Goal: Information Seeking & Learning: Compare options

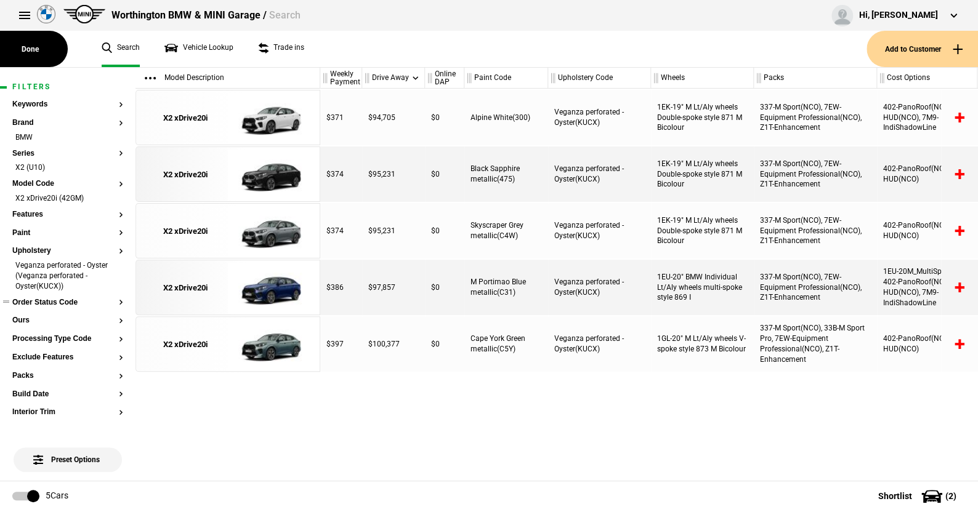
click at [63, 301] on button "Order Status Code" at bounding box center [67, 303] width 111 height 9
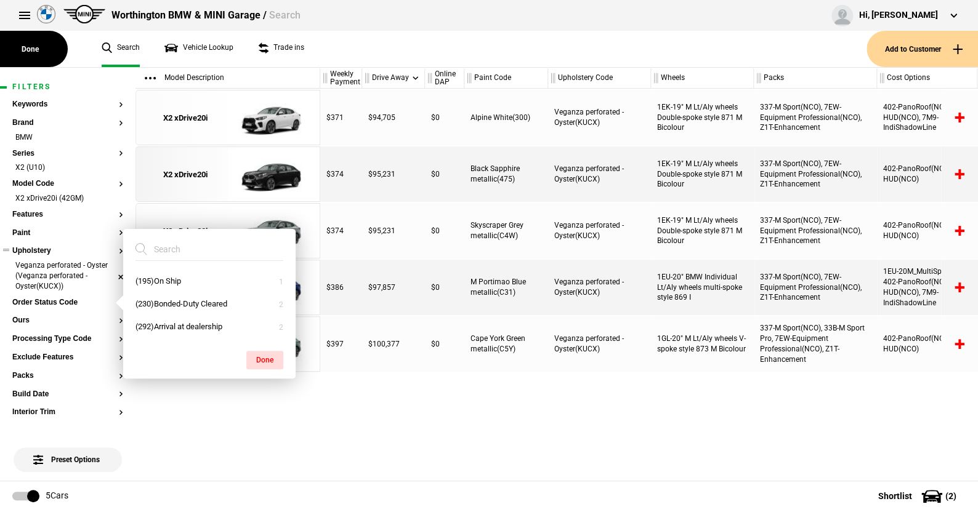
click at [111, 275] on li "Veganza perforated - Oyster (Veganza perforated - Oyster(KUCX))" at bounding box center [67, 276] width 111 height 33
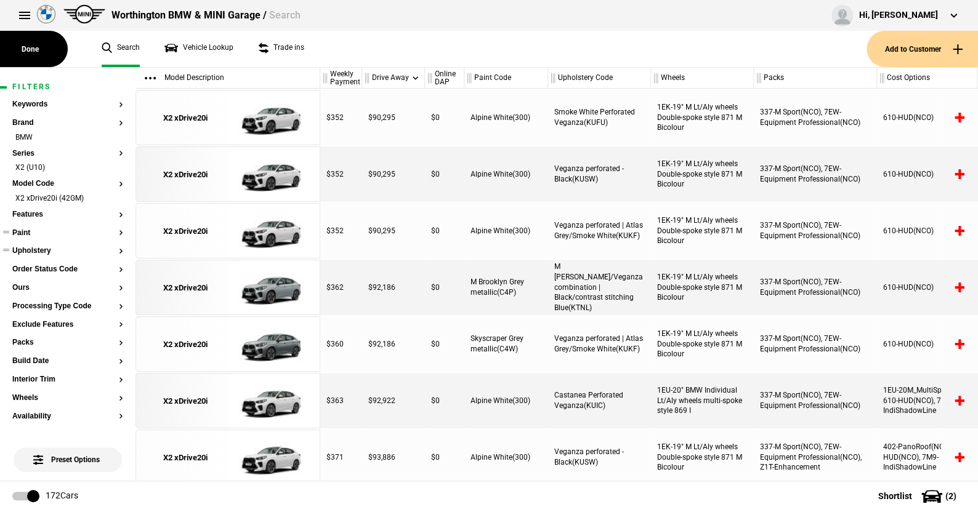
click at [28, 230] on button "Paint" at bounding box center [67, 233] width 111 height 9
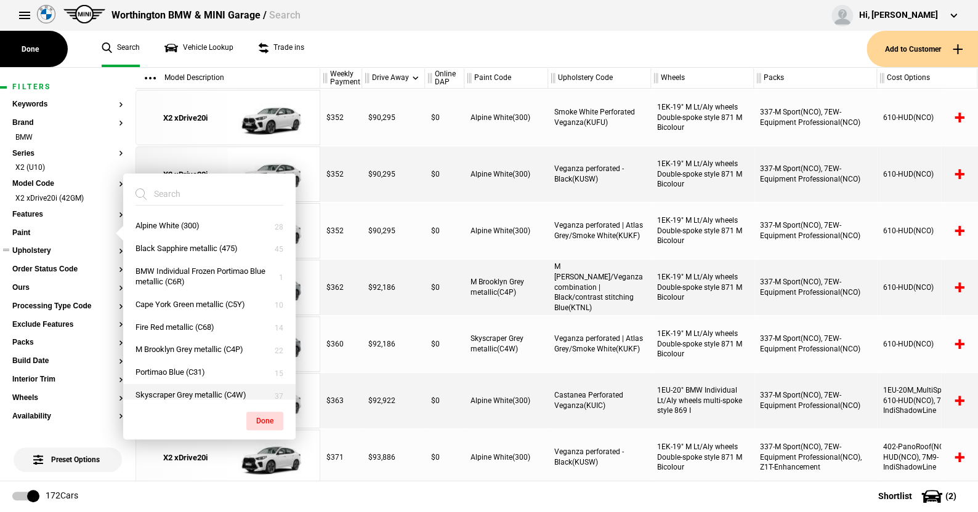
click at [175, 387] on button "Skyscraper Grey metallic (C4W)" at bounding box center [209, 395] width 172 height 23
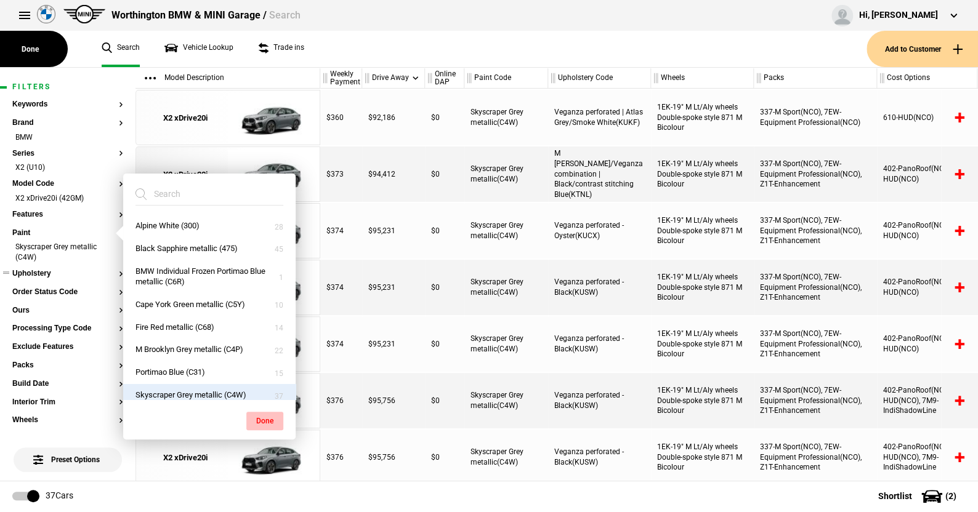
click at [264, 414] on button "Done" at bounding box center [264, 421] width 37 height 18
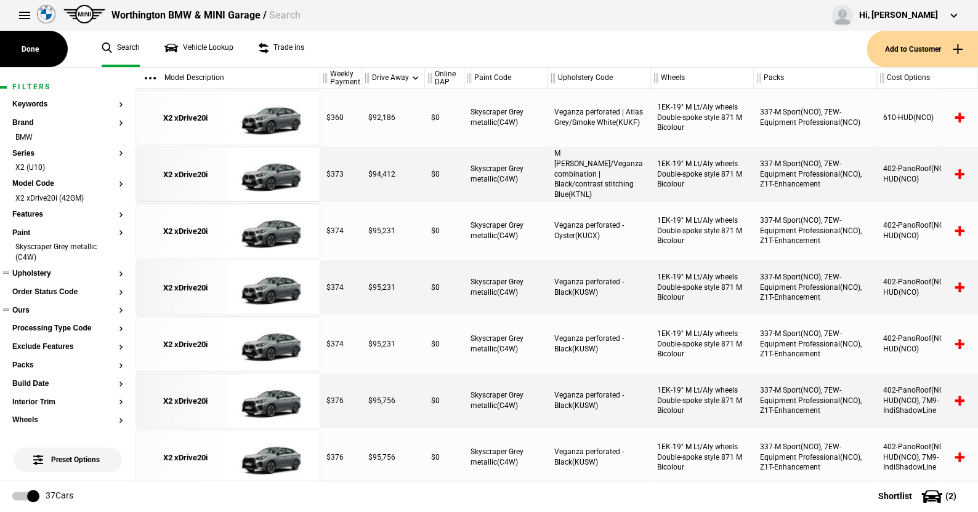
click at [28, 309] on button "Ours" at bounding box center [67, 311] width 111 height 9
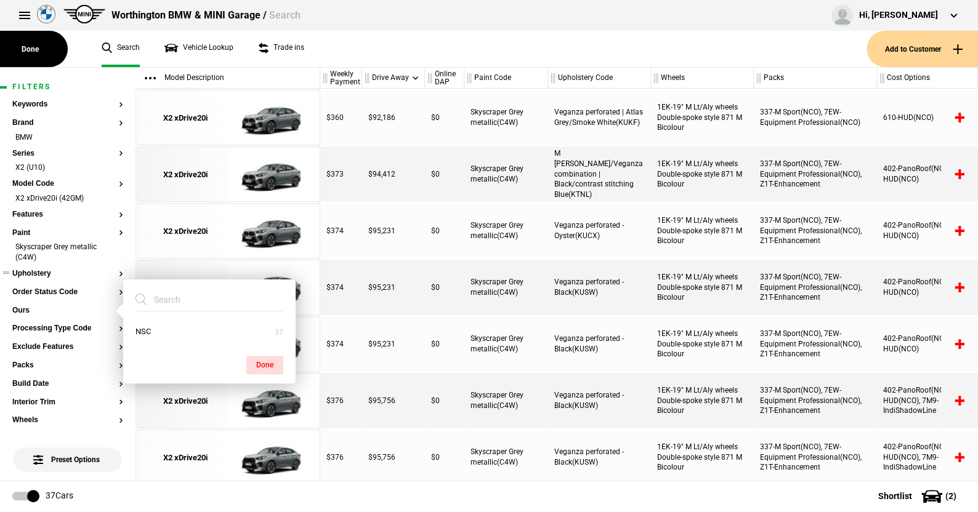
click at [360, 42] on ul "Search Vehicle Lookup Trade ins" at bounding box center [477, 49] width 777 height 36
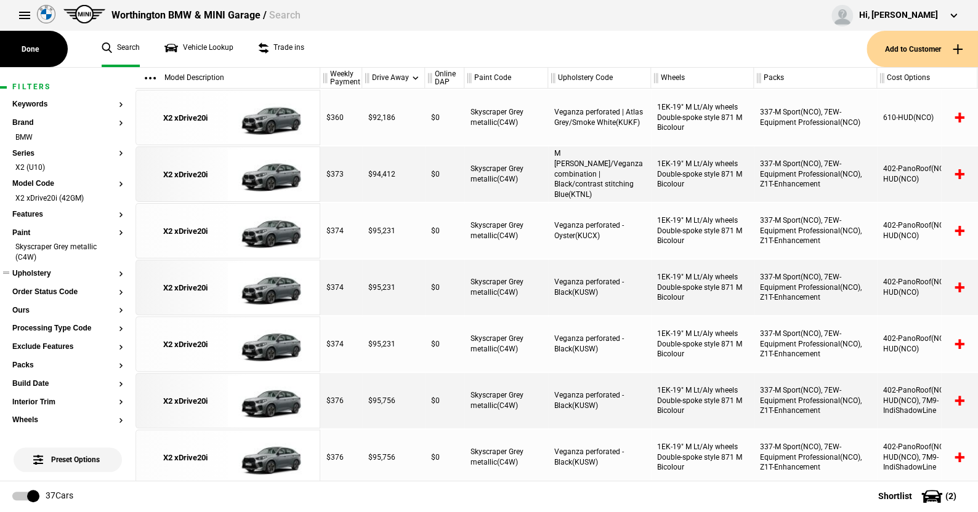
click at [38, 272] on button "Upholstery" at bounding box center [67, 274] width 111 height 9
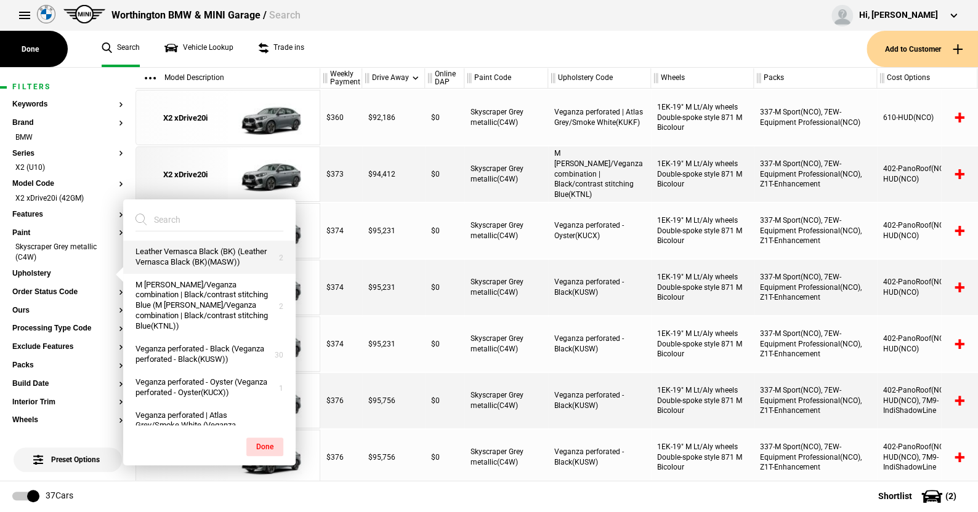
click at [183, 256] on button "Leather Vernasca Black (BK) (Leather Vernasca Black (BK)(MASW))" at bounding box center [209, 257] width 172 height 33
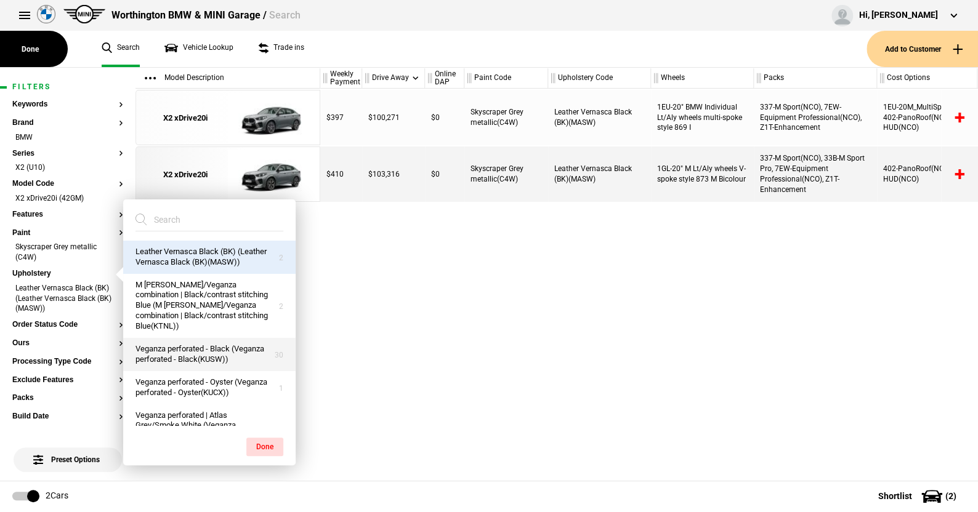
click at [185, 368] on button "Veganza perforated - Black (Veganza perforated - Black(KUSW))" at bounding box center [209, 354] width 172 height 33
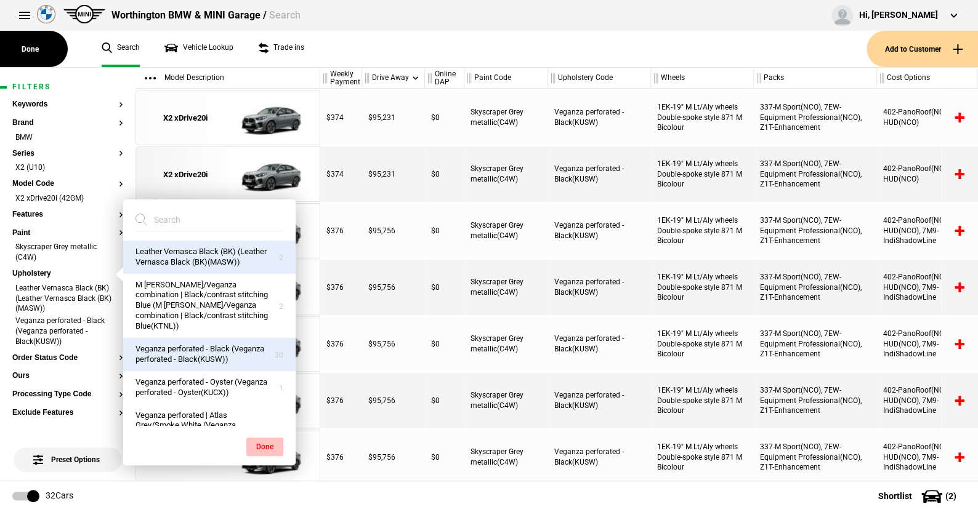
drag, startPoint x: 266, startPoint y: 439, endPoint x: 208, endPoint y: 394, distance: 73.3
click at [266, 438] on button "Done" at bounding box center [264, 447] width 37 height 18
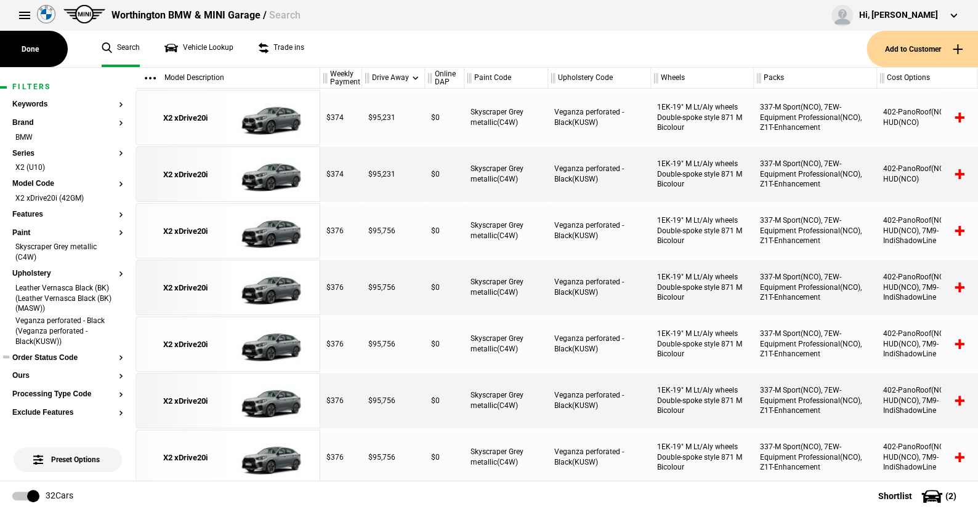
click at [47, 356] on button "Order Status Code" at bounding box center [67, 358] width 111 height 9
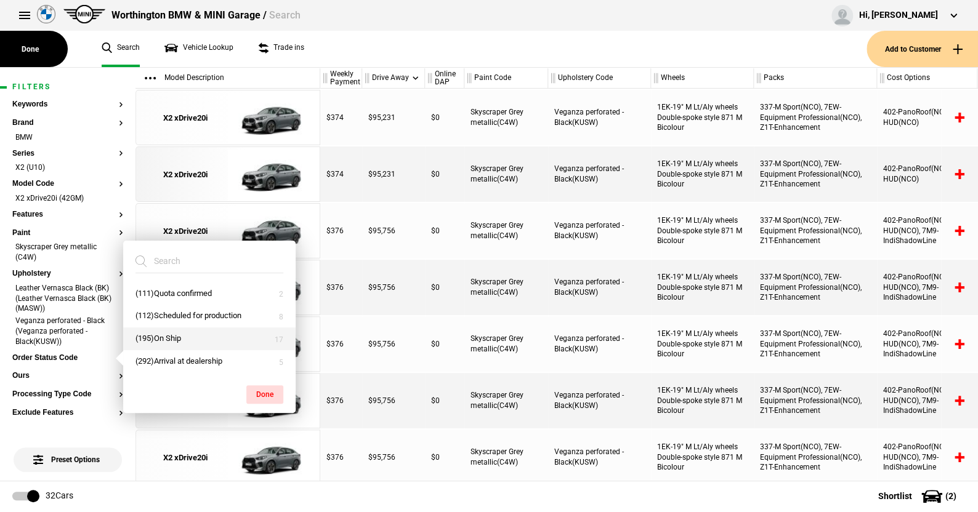
click at [172, 336] on button "(195)On Ship" at bounding box center [209, 339] width 172 height 23
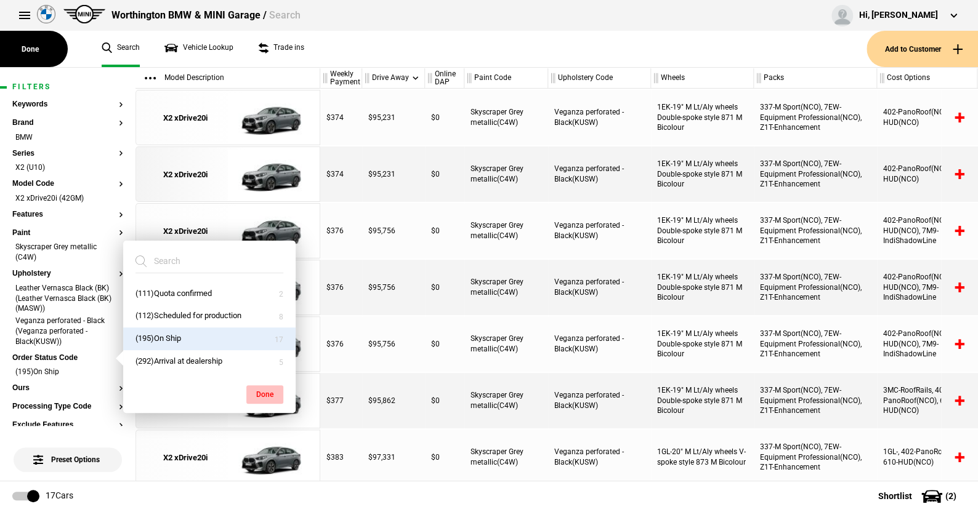
click at [263, 392] on button "Done" at bounding box center [264, 394] width 37 height 18
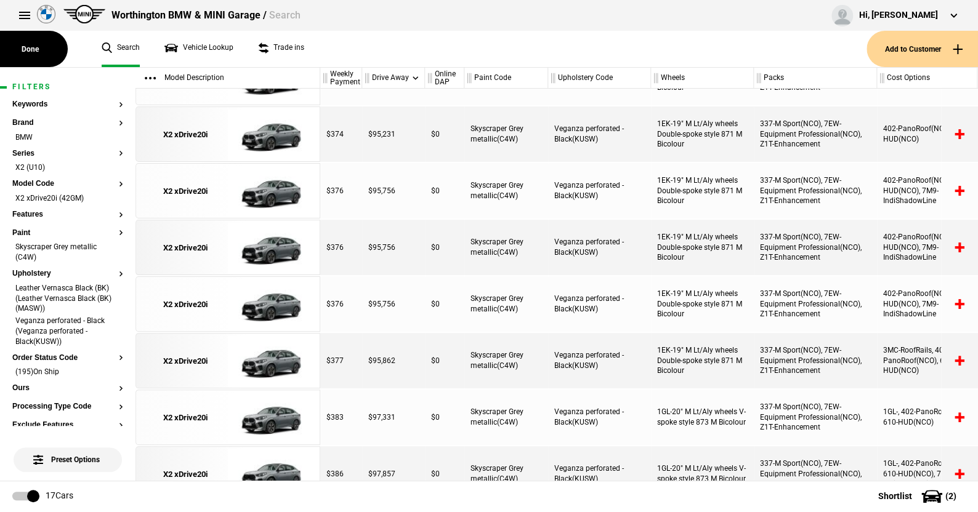
scroll to position [62, 0]
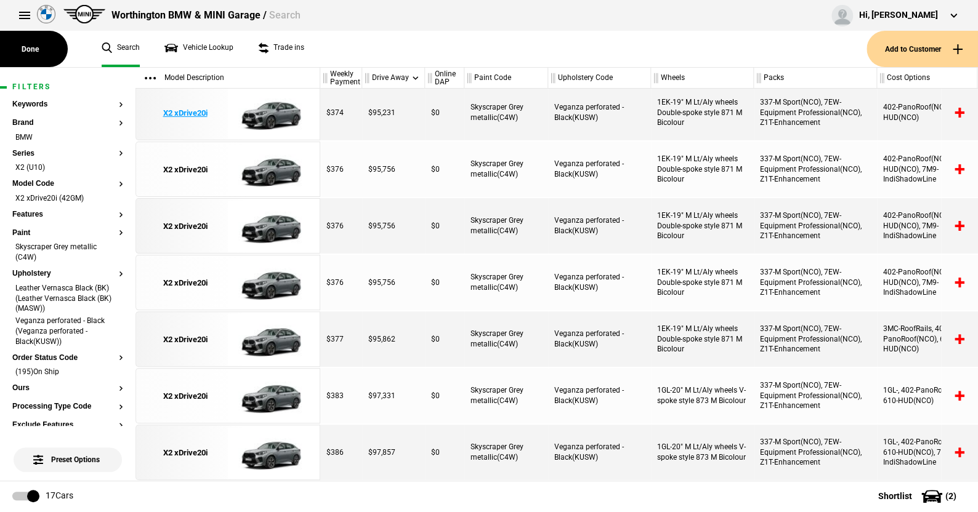
click at [272, 104] on img at bounding box center [271, 113] width 86 height 55
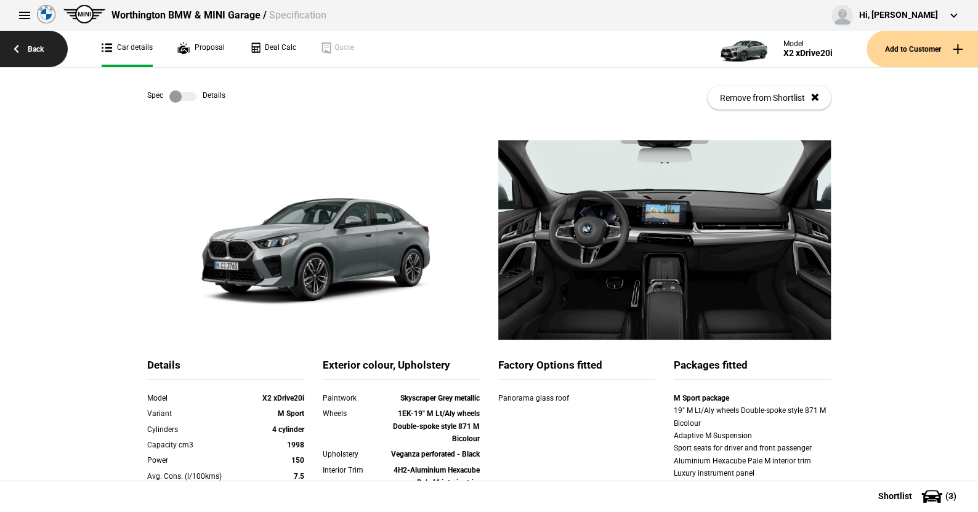
click at [32, 46] on link "Back" at bounding box center [34, 49] width 68 height 36
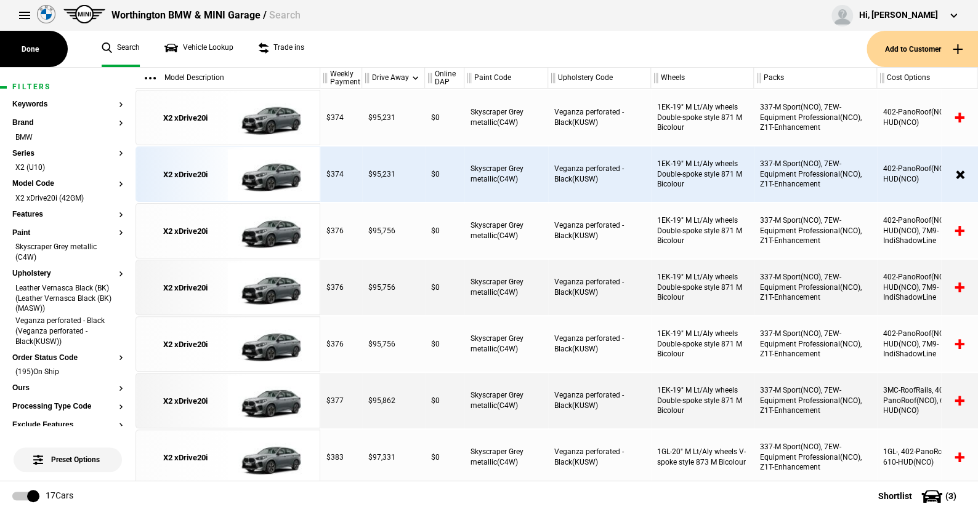
scroll to position [62, 0]
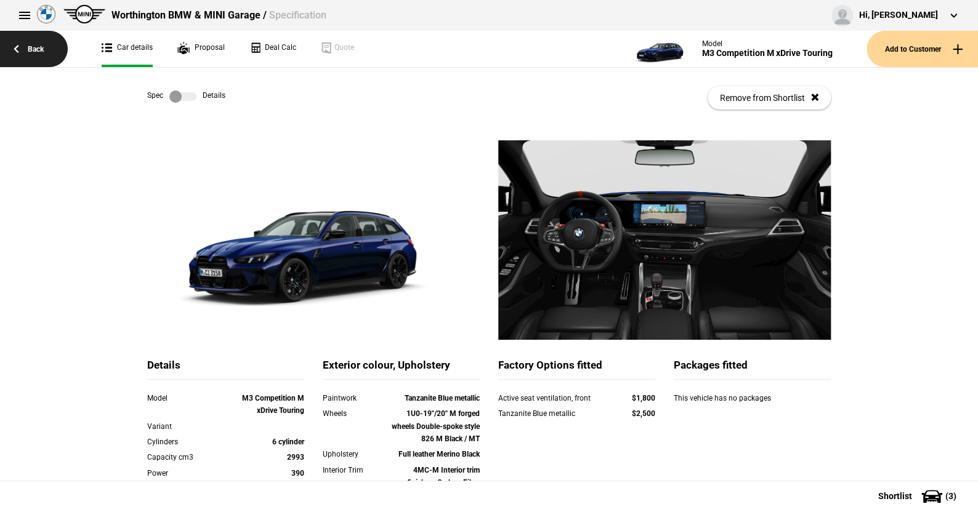
scroll to position [62, 0]
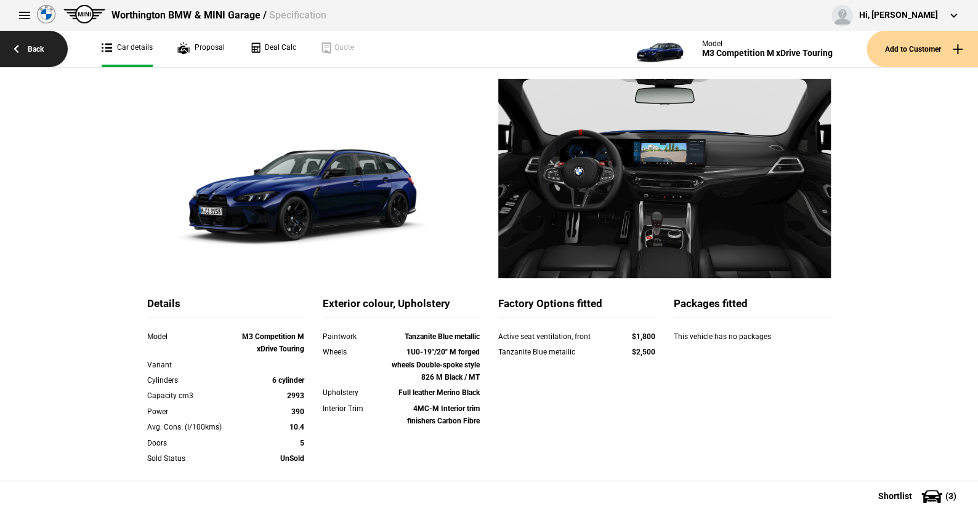
click at [41, 49] on link "Back" at bounding box center [34, 49] width 68 height 36
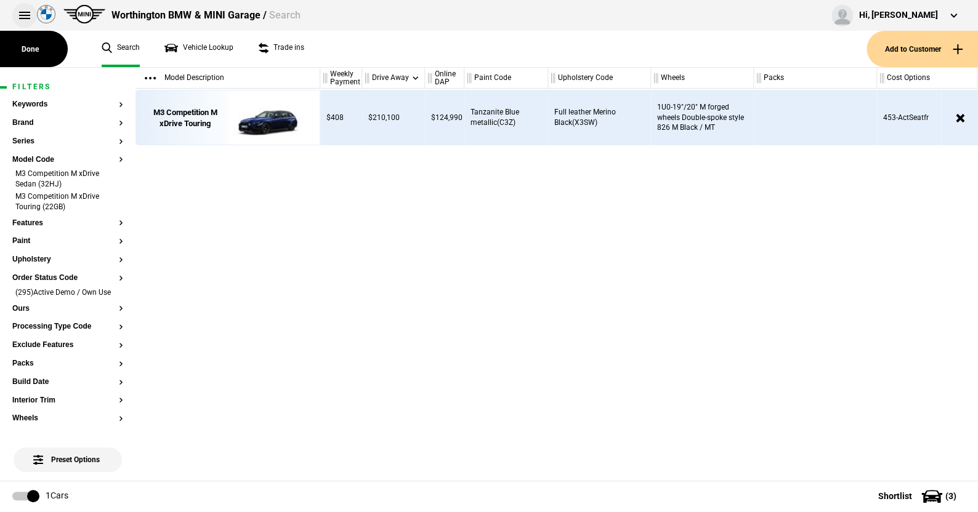
click at [22, 13] on button at bounding box center [24, 15] width 25 height 25
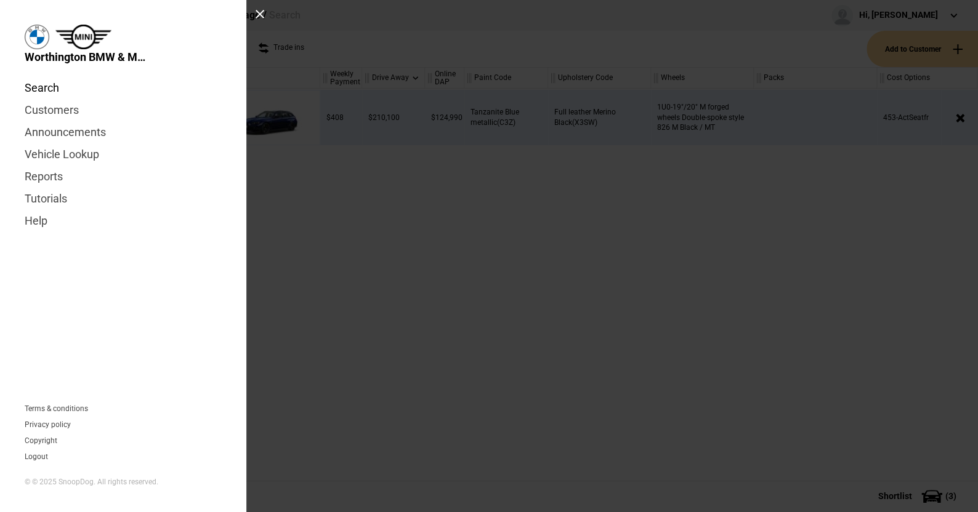
click at [43, 86] on link "Search" at bounding box center [123, 88] width 197 height 22
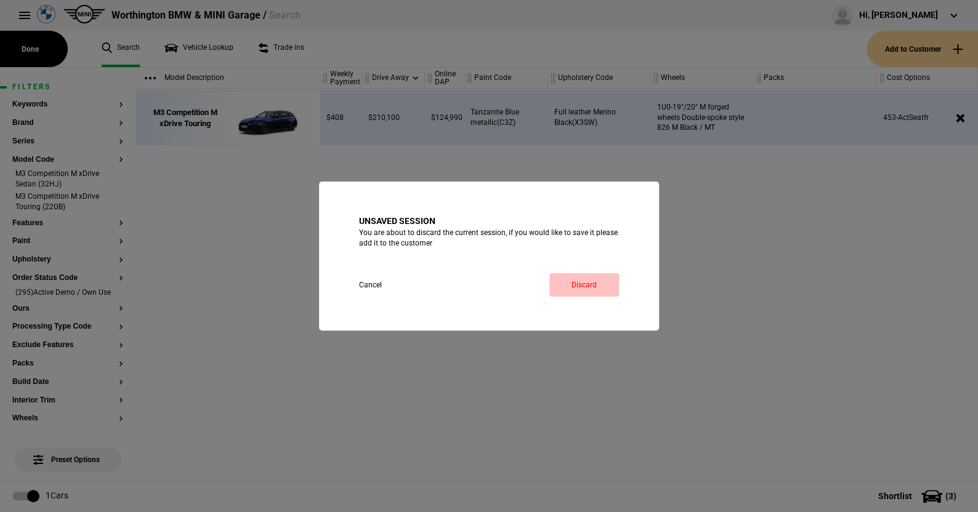
click at [576, 279] on link "Discard" at bounding box center [584, 284] width 70 height 23
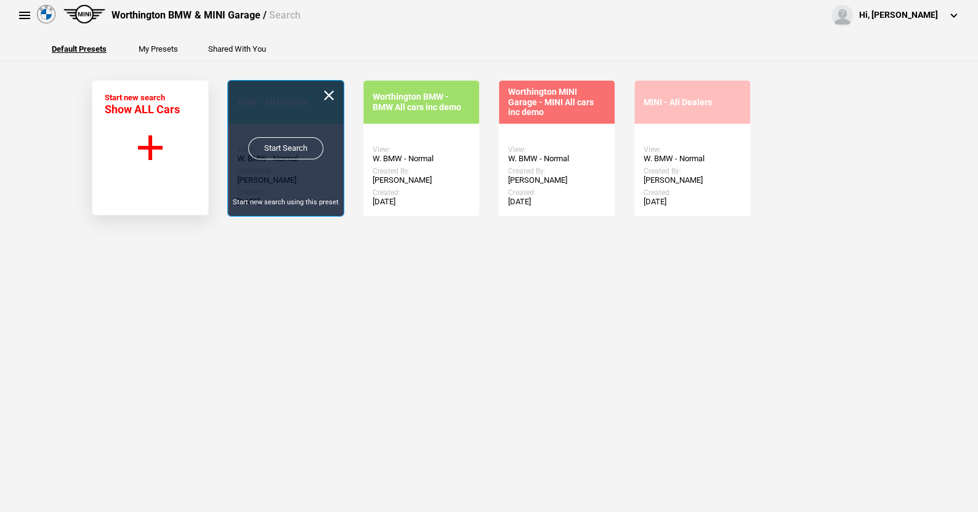
click at [284, 142] on link "Start Search" at bounding box center [285, 148] width 75 height 22
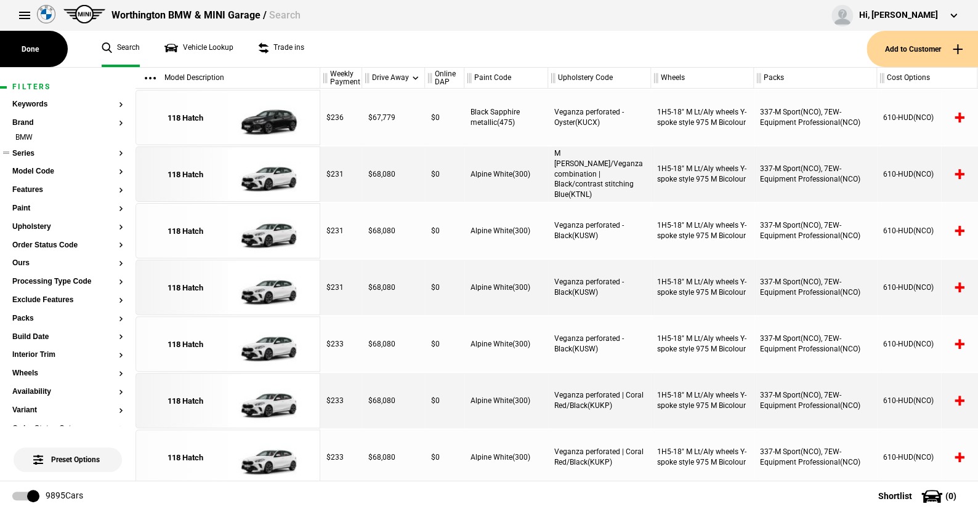
click at [28, 153] on button "Series" at bounding box center [67, 154] width 111 height 9
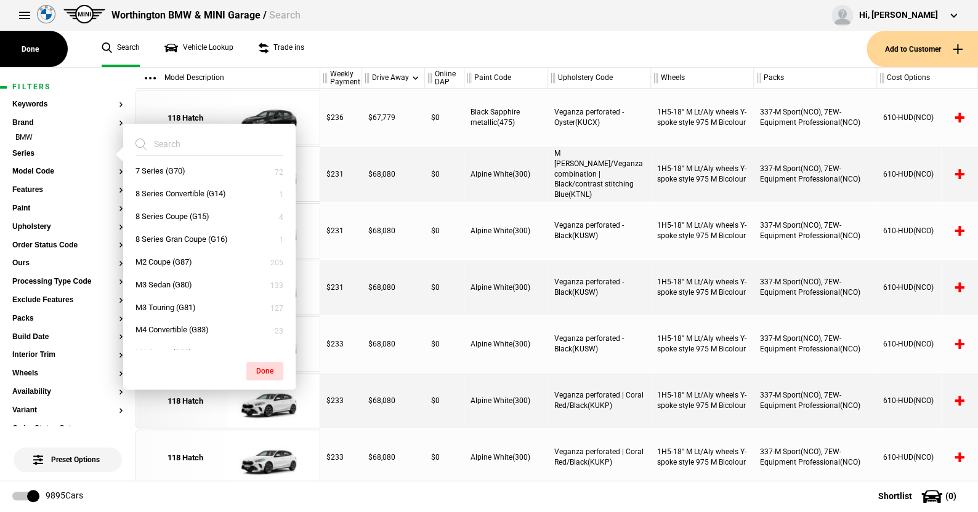
scroll to position [246, 0]
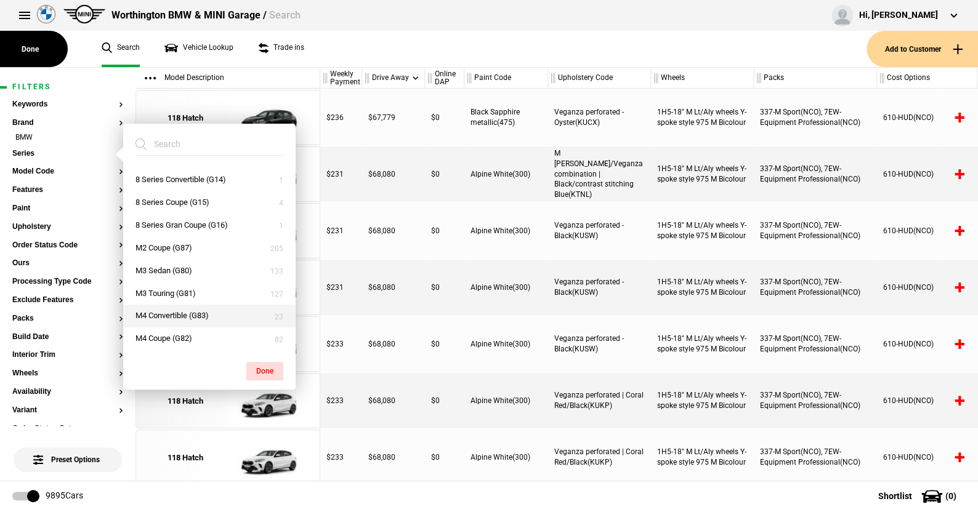
click at [175, 312] on button "M4 Convertible (G83)" at bounding box center [209, 316] width 172 height 23
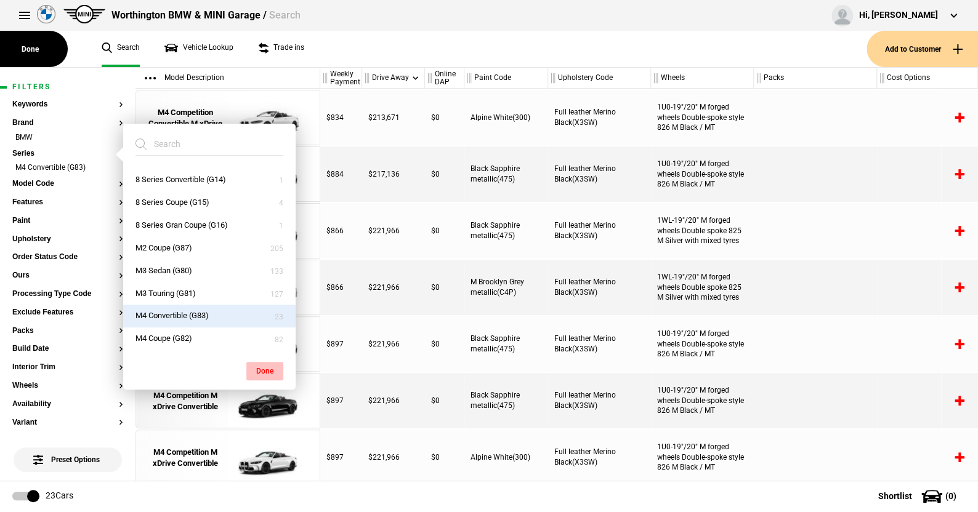
click at [260, 366] on button "Done" at bounding box center [264, 371] width 37 height 18
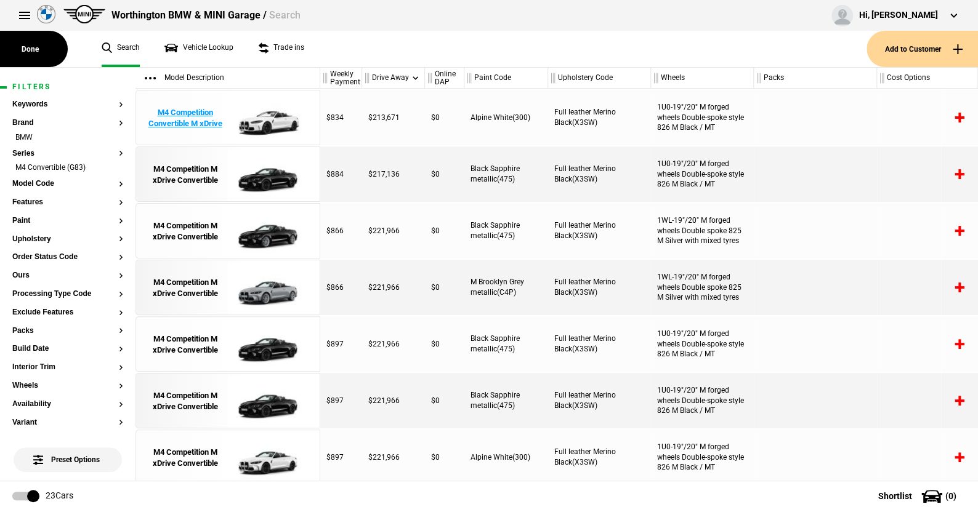
click at [270, 122] on img at bounding box center [271, 118] width 86 height 55
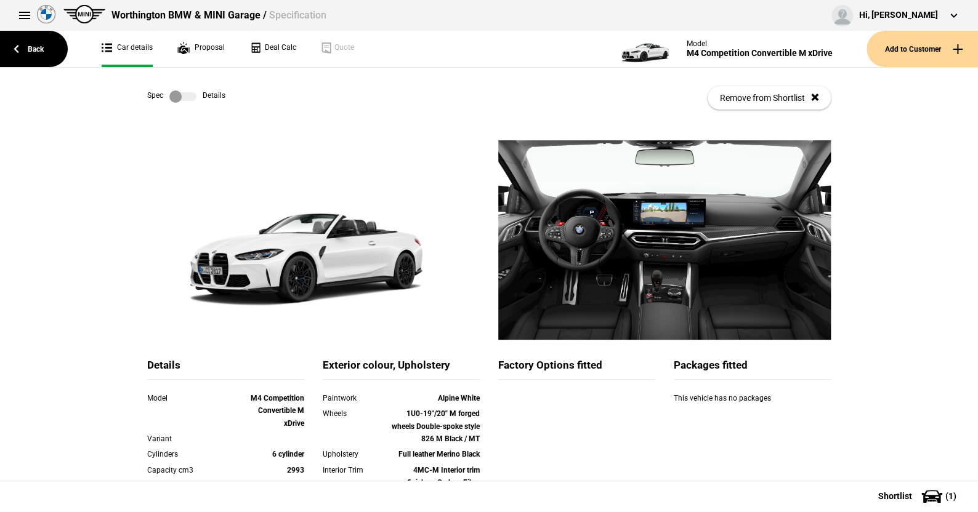
click at [187, 92] on label at bounding box center [182, 97] width 27 height 12
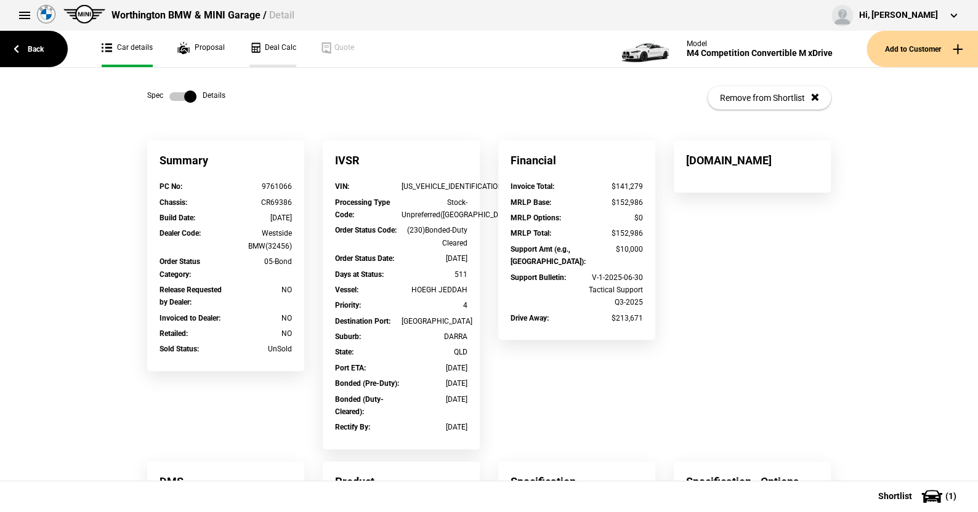
click at [271, 48] on link "Deal Calc" at bounding box center [272, 49] width 47 height 36
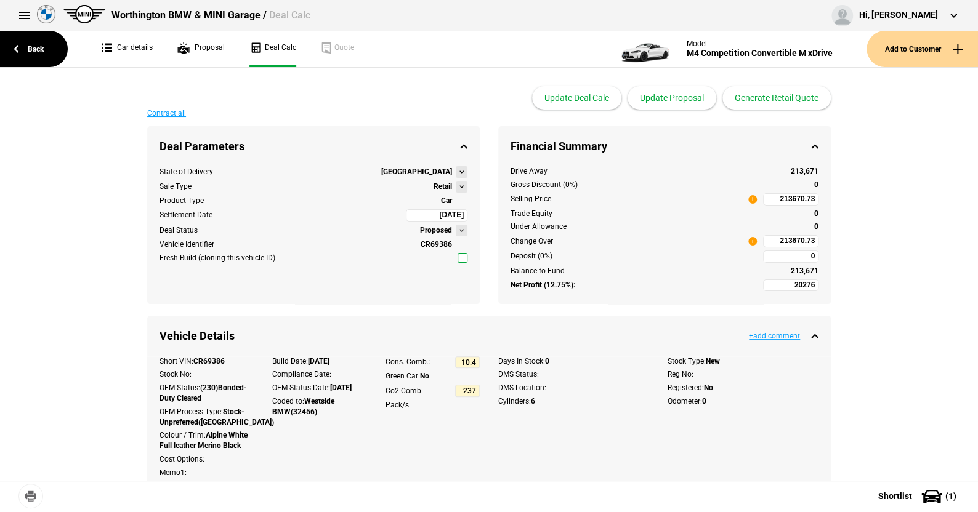
click at [773, 244] on input "213670.73" at bounding box center [790, 241] width 55 height 12
type input "213670.73"
type input "3845.42"
type input "189000"
click at [778, 242] on input "189000" at bounding box center [790, 241] width 55 height 12
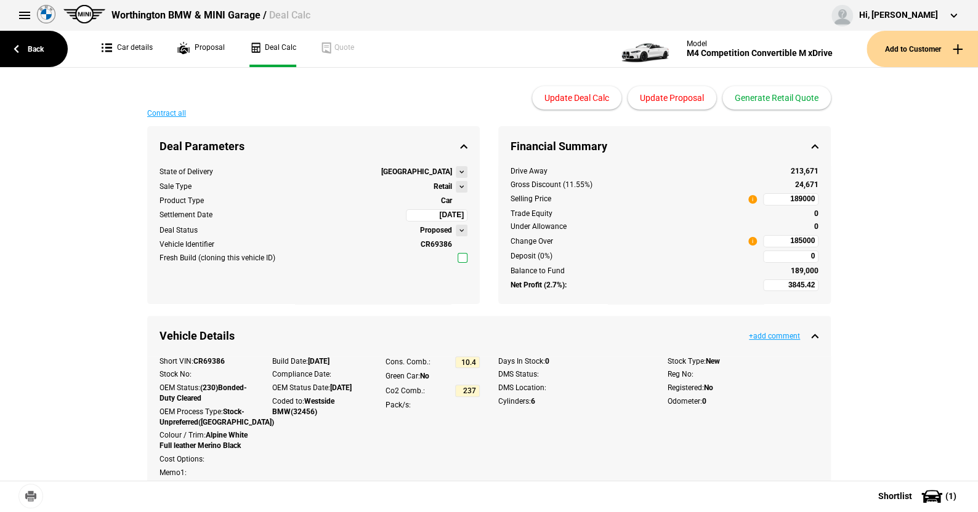
type input "189000"
type input "1181.08"
type input "185000"
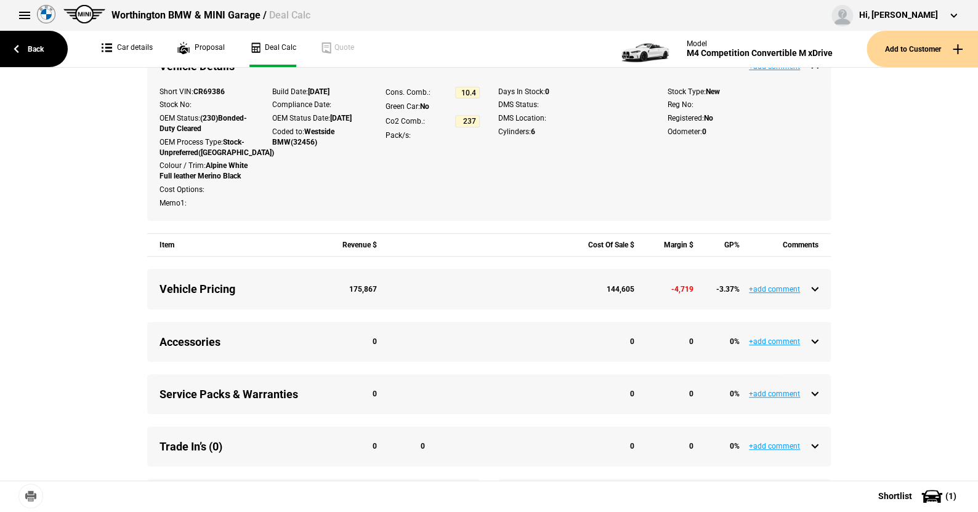
scroll to position [307, 0]
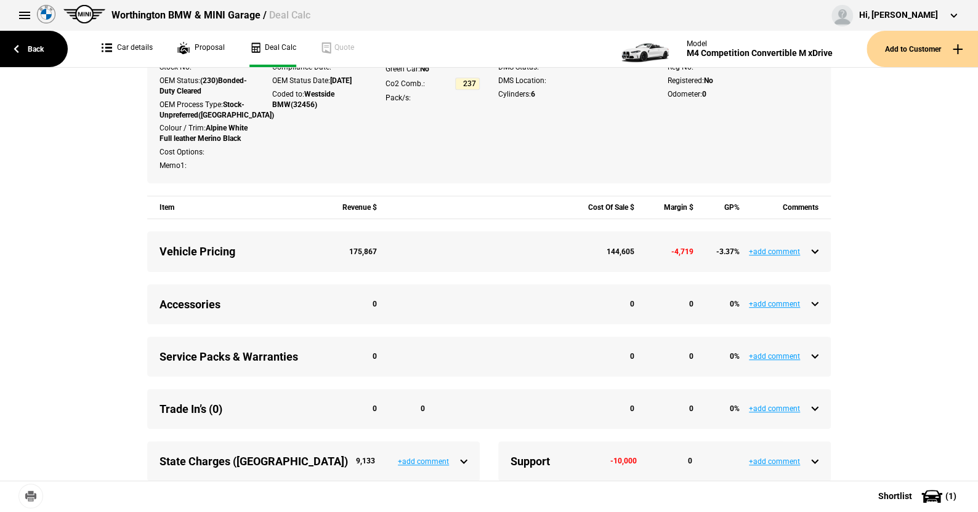
click at [813, 249] on div "Vehicle Pricing 175,867 144,605 -4,719 -3.37 % +add comment" at bounding box center [488, 251] width 683 height 40
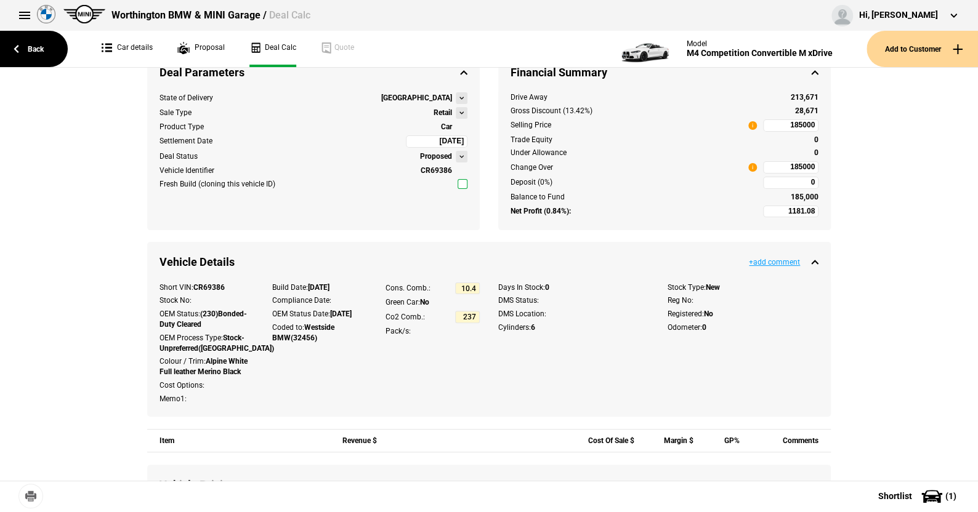
scroll to position [0, 0]
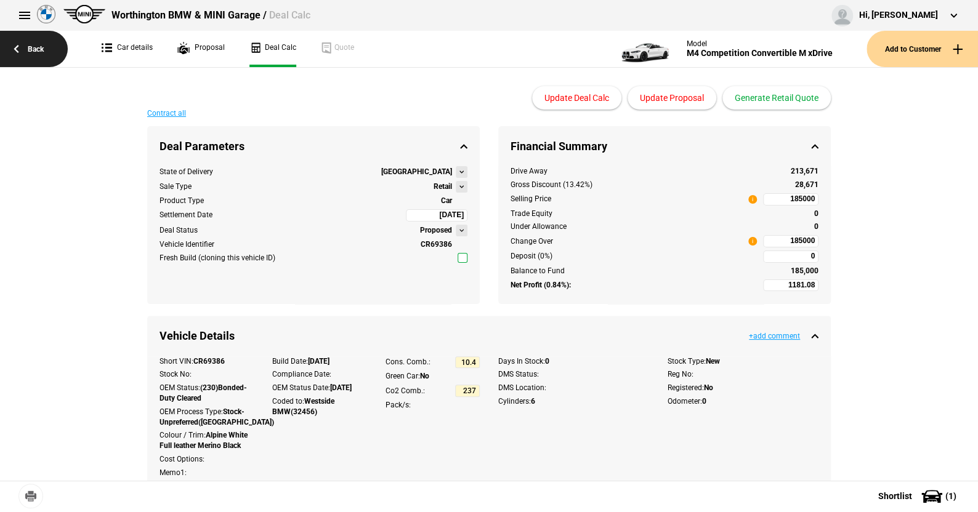
click at [35, 43] on link "Back" at bounding box center [34, 49] width 68 height 36
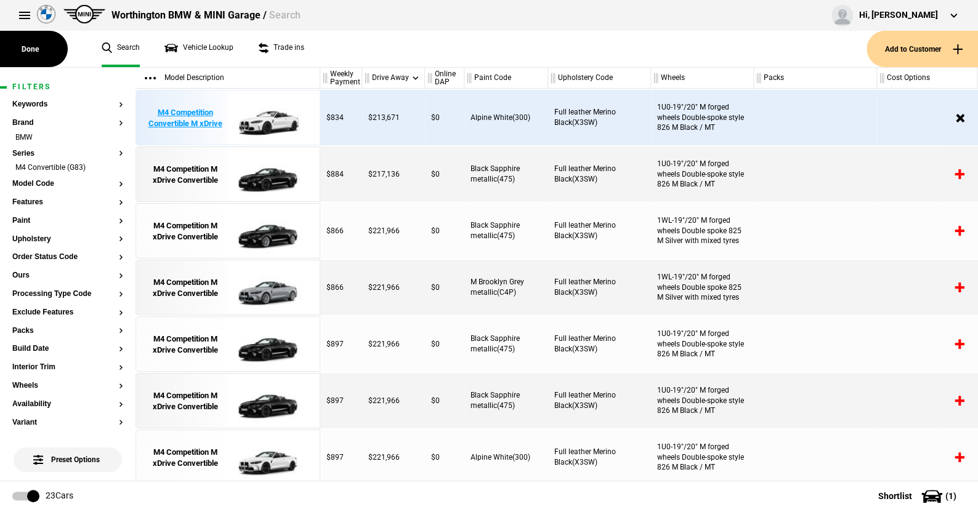
click at [260, 118] on img at bounding box center [271, 118] width 86 height 55
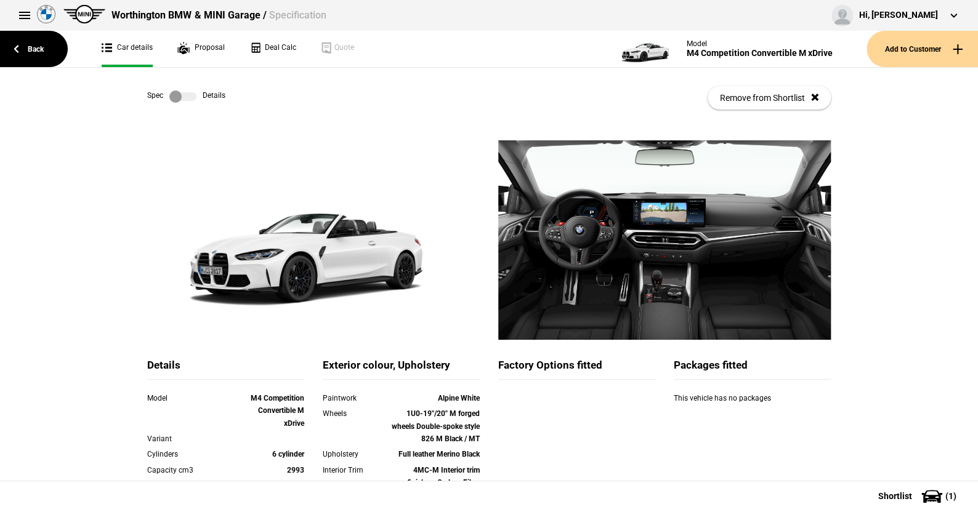
click at [183, 95] on label at bounding box center [182, 97] width 27 height 12
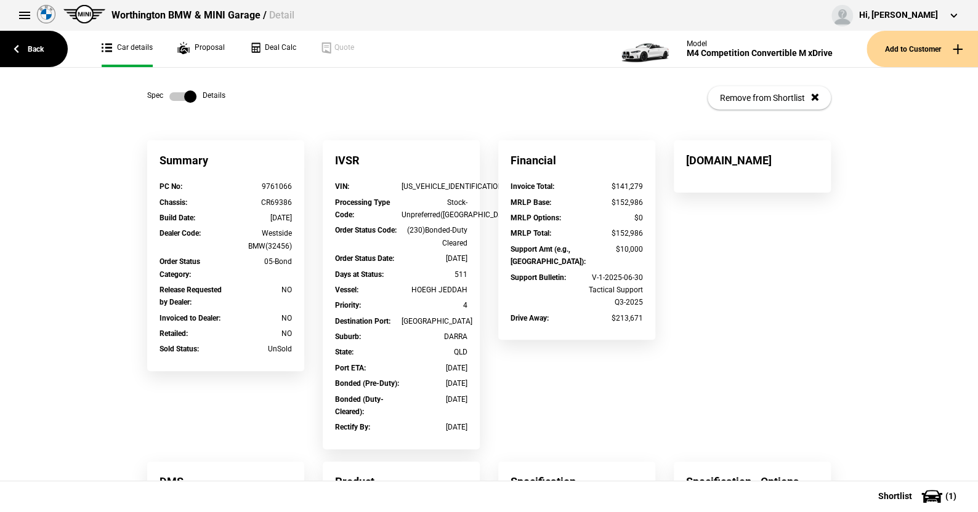
click at [171, 97] on label at bounding box center [182, 97] width 27 height 12
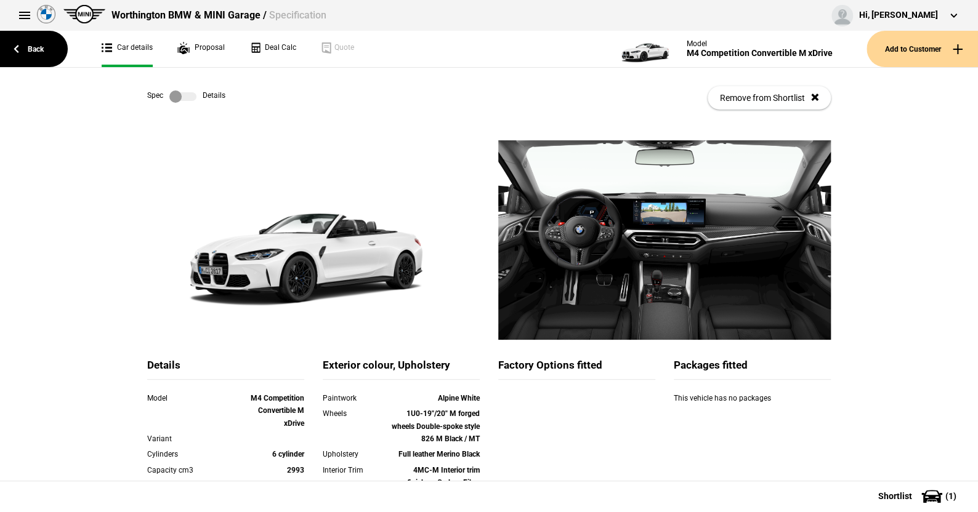
click at [185, 97] on label at bounding box center [182, 97] width 27 height 12
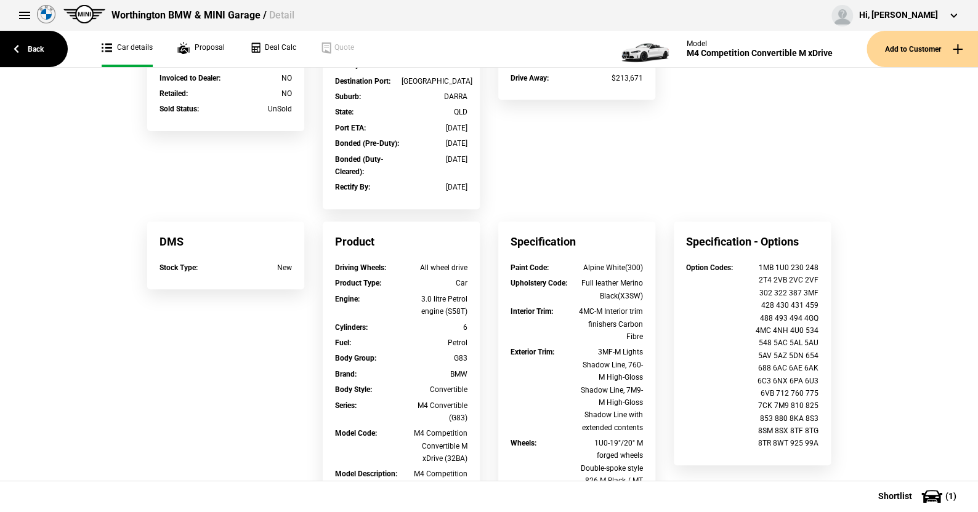
scroll to position [246, 0]
